Goal: Task Accomplishment & Management: Use online tool/utility

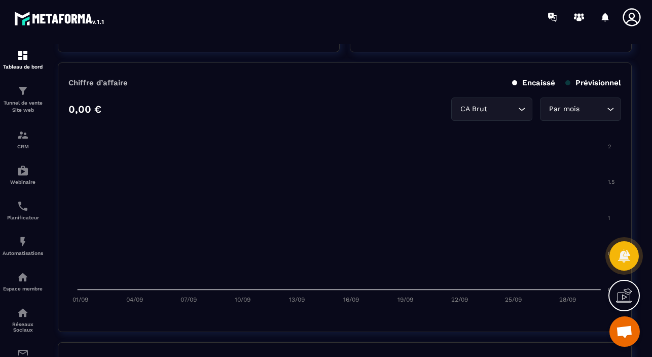
scroll to position [458, 0]
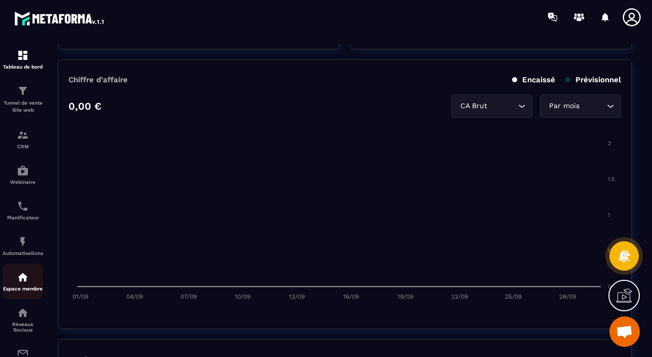
click at [25, 283] on img at bounding box center [23, 277] width 12 height 12
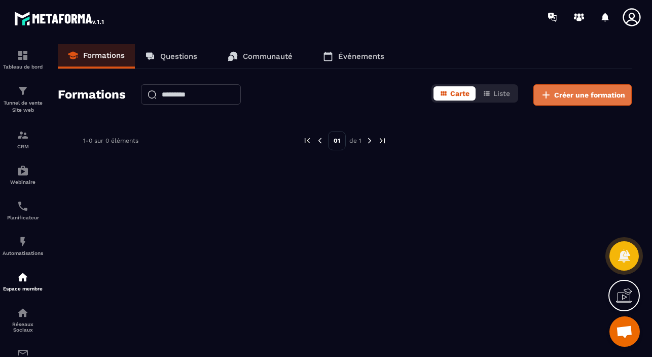
click at [584, 94] on span "Créer une formation" at bounding box center [590, 95] width 71 height 10
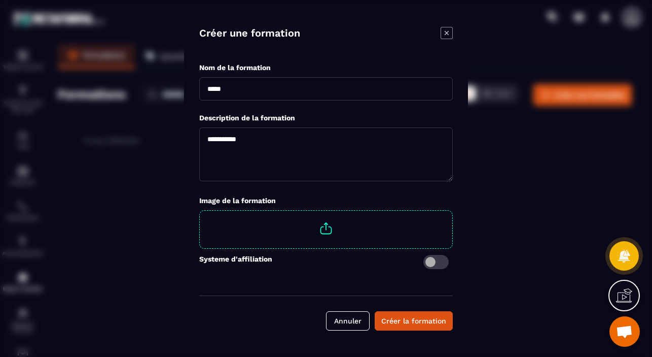
click at [444, 31] on icon "Modal window" at bounding box center [447, 33] width 12 height 12
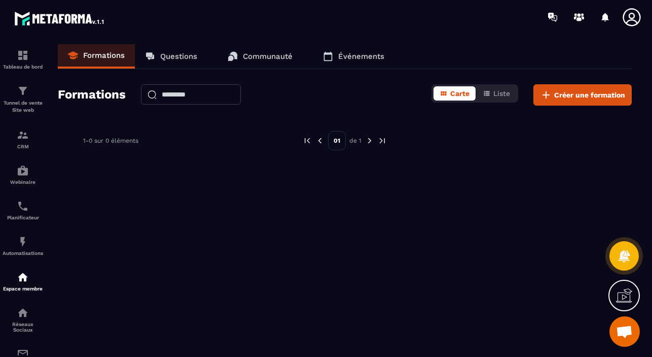
click at [180, 58] on p "Questions" at bounding box center [178, 56] width 37 height 9
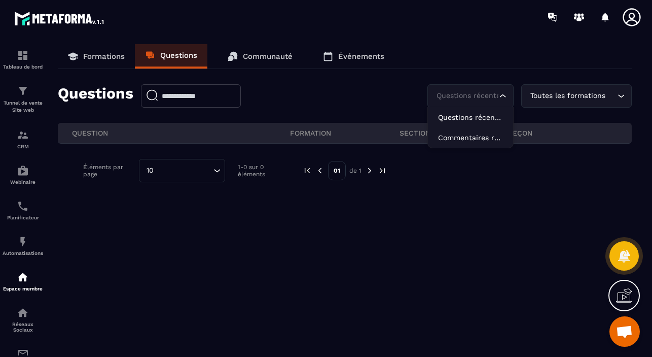
click at [483, 95] on div "Questions récentes" at bounding box center [465, 95] width 65 height 11
click at [626, 14] on icon at bounding box center [632, 17] width 20 height 20
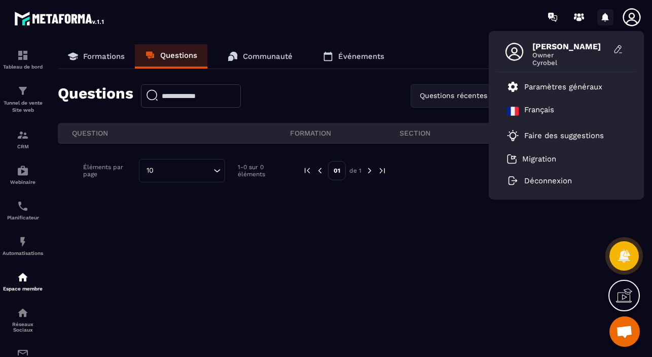
click at [609, 16] on icon at bounding box center [606, 17] width 16 height 16
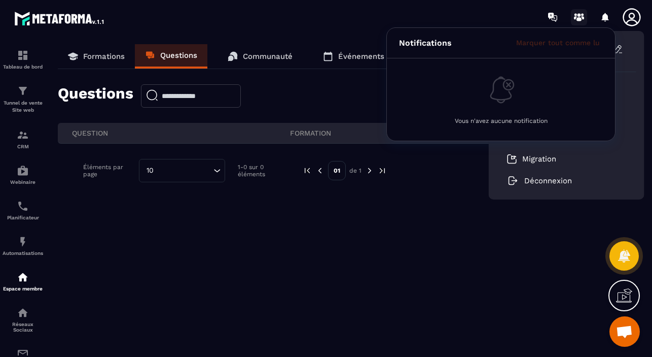
click at [581, 17] on icon at bounding box center [579, 17] width 16 height 16
